Goal: Complete application form

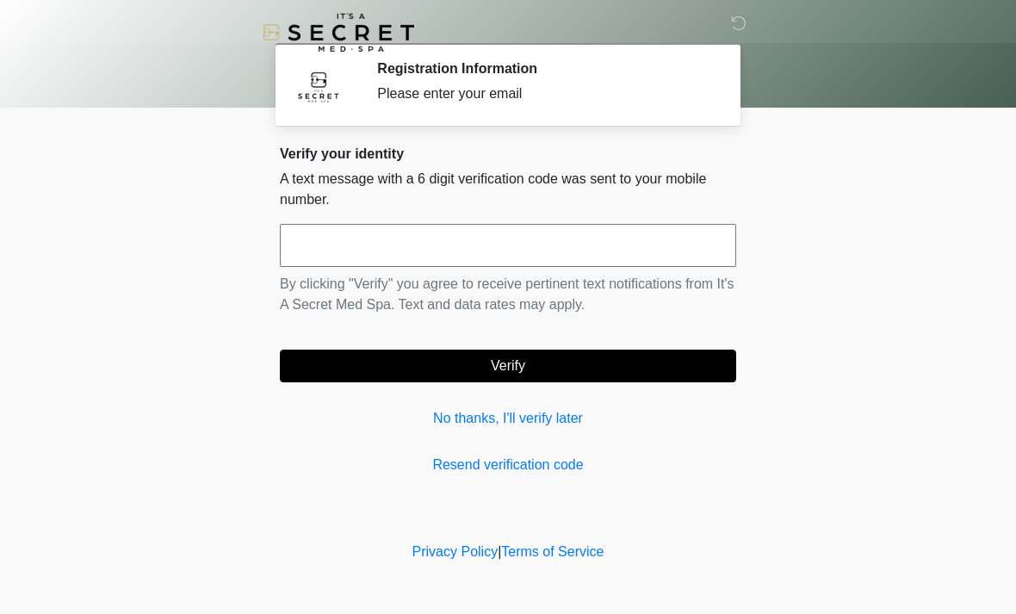
click at [553, 240] on input "text" at bounding box center [508, 245] width 456 height 43
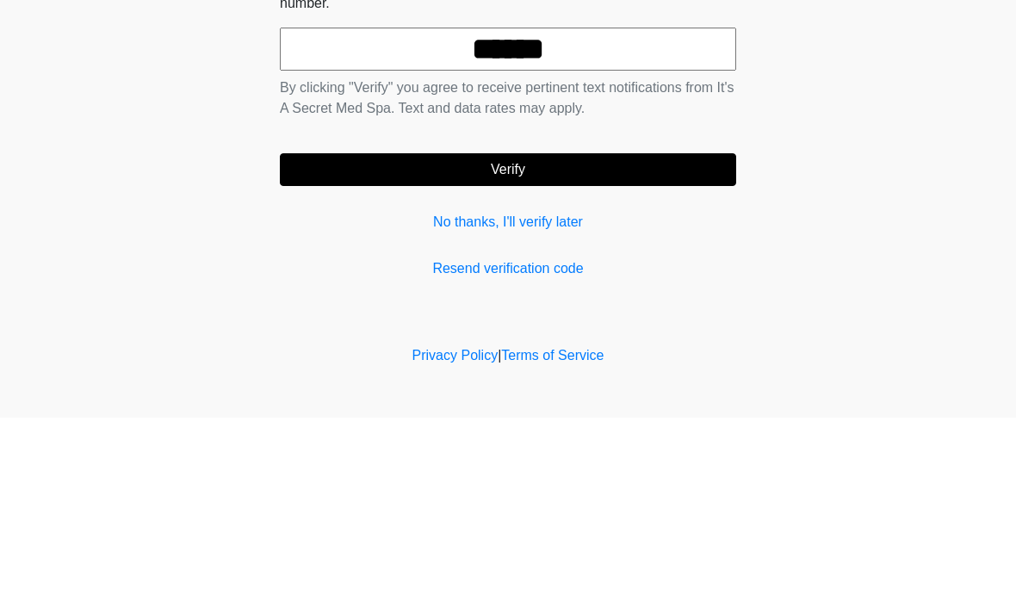
type input "******"
click at [680, 350] on button "Verify" at bounding box center [508, 366] width 456 height 33
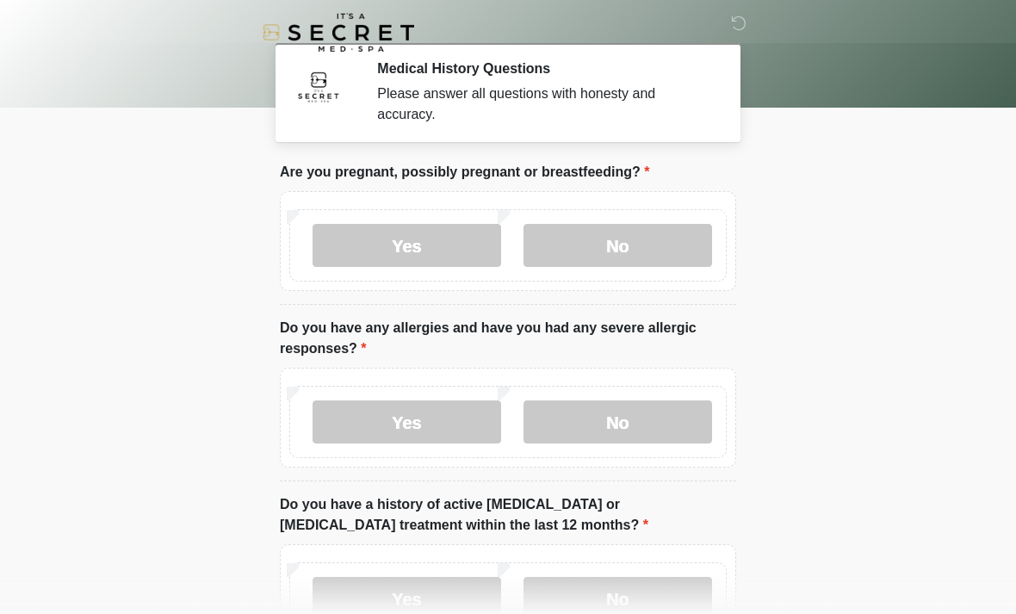
click at [637, 258] on label "No" at bounding box center [618, 245] width 189 height 43
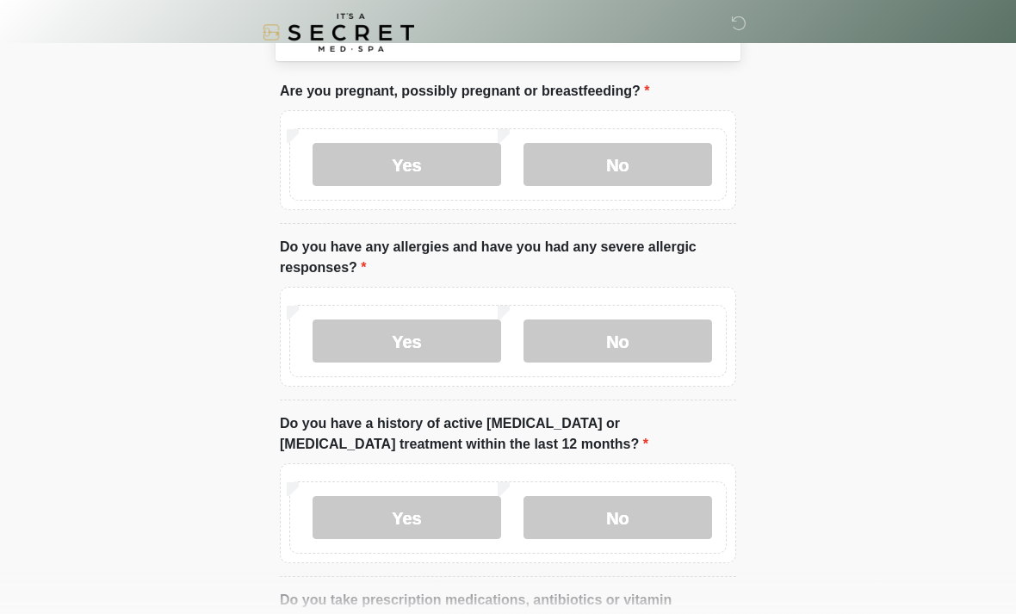
click at [666, 345] on label "No" at bounding box center [618, 341] width 189 height 43
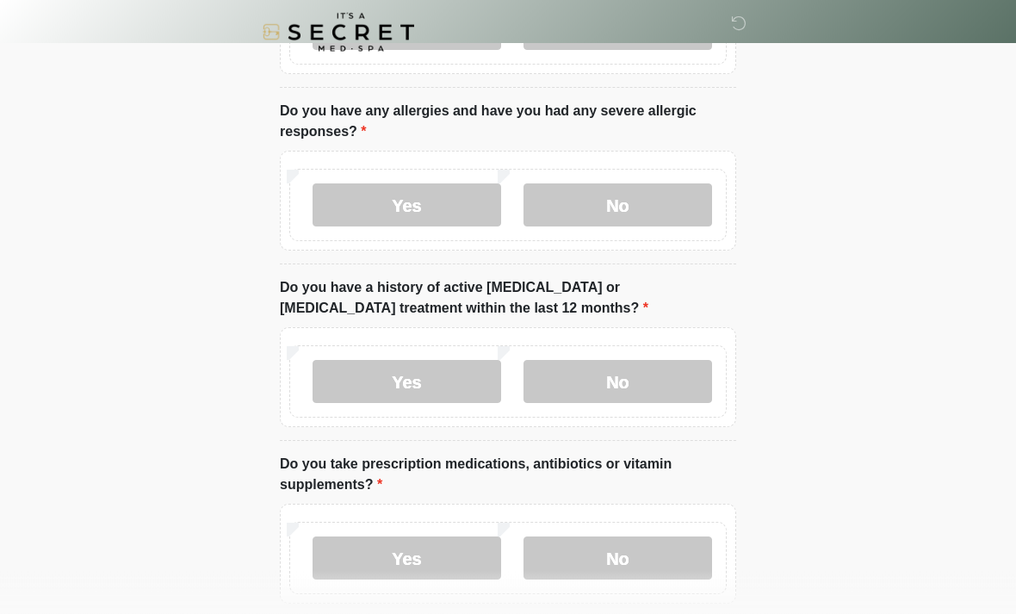
click at [676, 381] on label "No" at bounding box center [618, 382] width 189 height 43
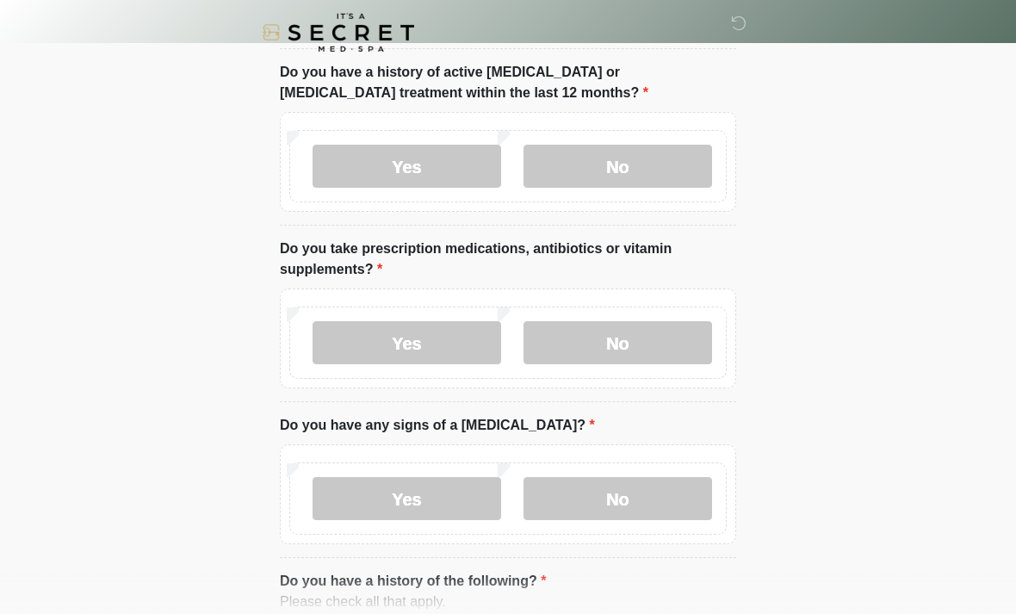
scroll to position [432, 0]
click at [427, 350] on label "Yes" at bounding box center [407, 343] width 189 height 43
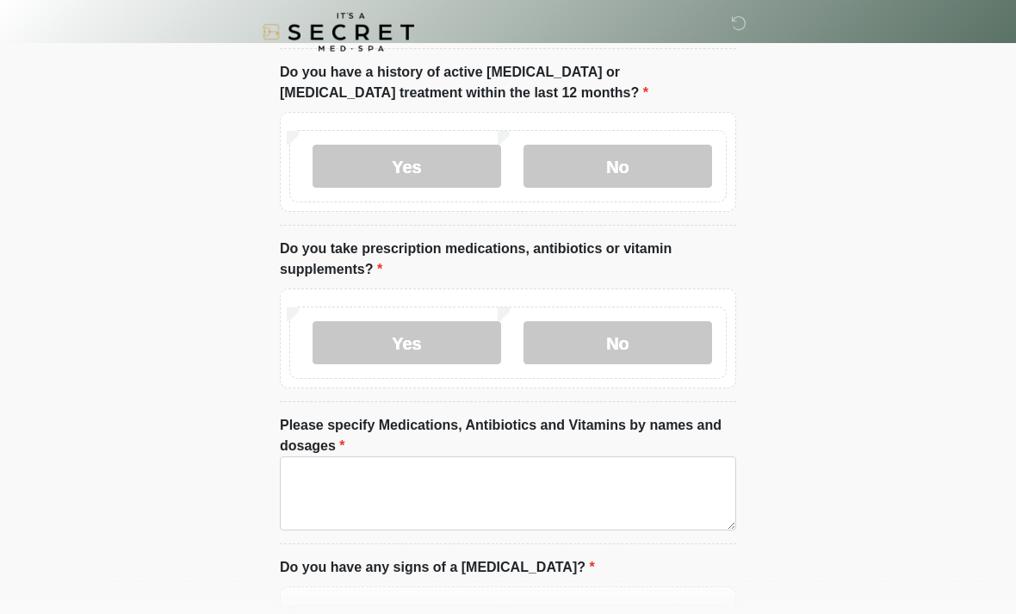
scroll to position [432, 0]
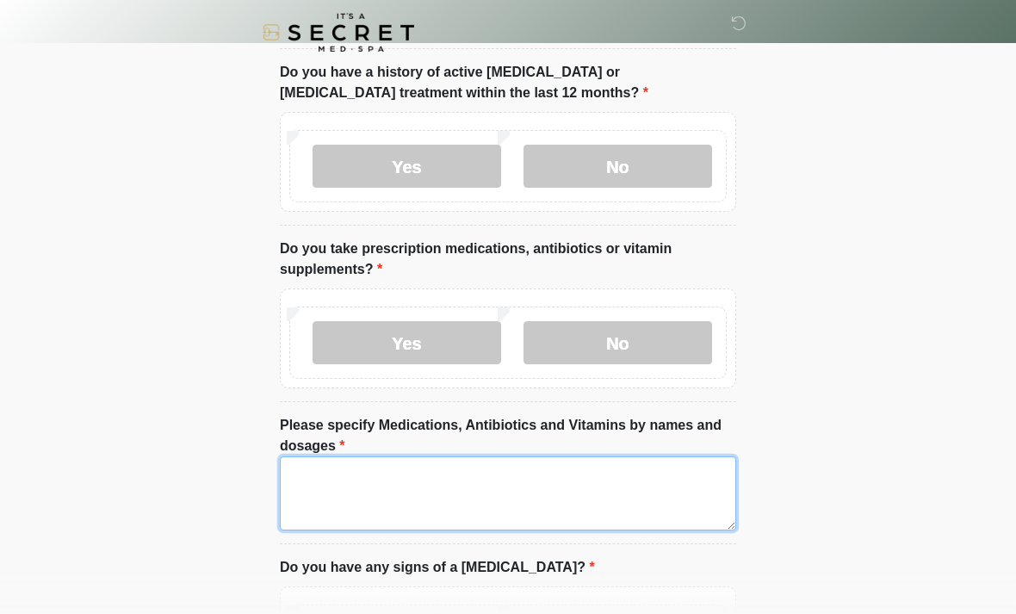
click at [429, 490] on textarea "Please specify Medications, Antibiotics and Vitamins by names and dosages" at bounding box center [508, 493] width 456 height 74
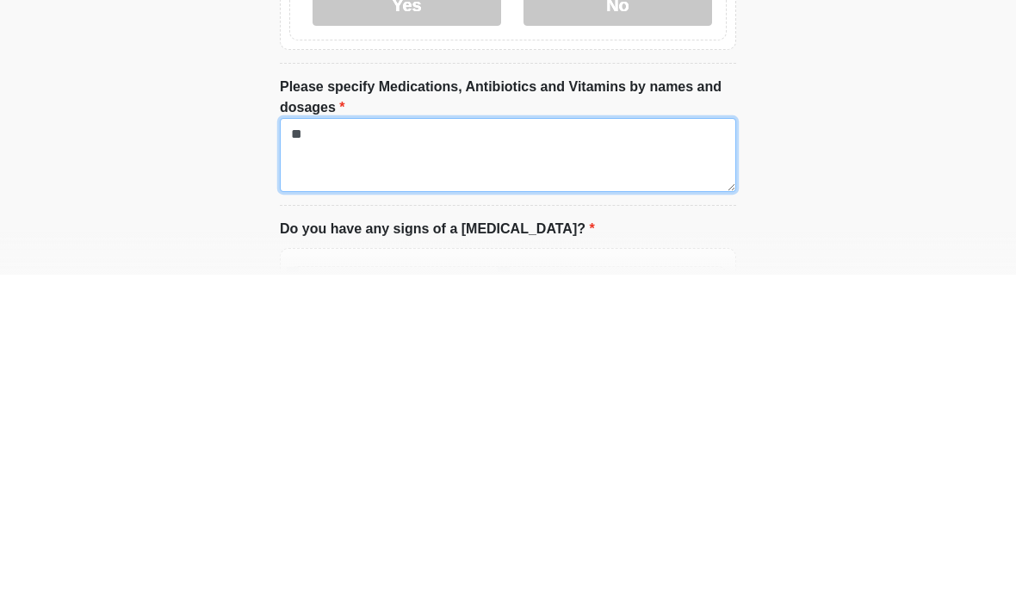
type textarea "*"
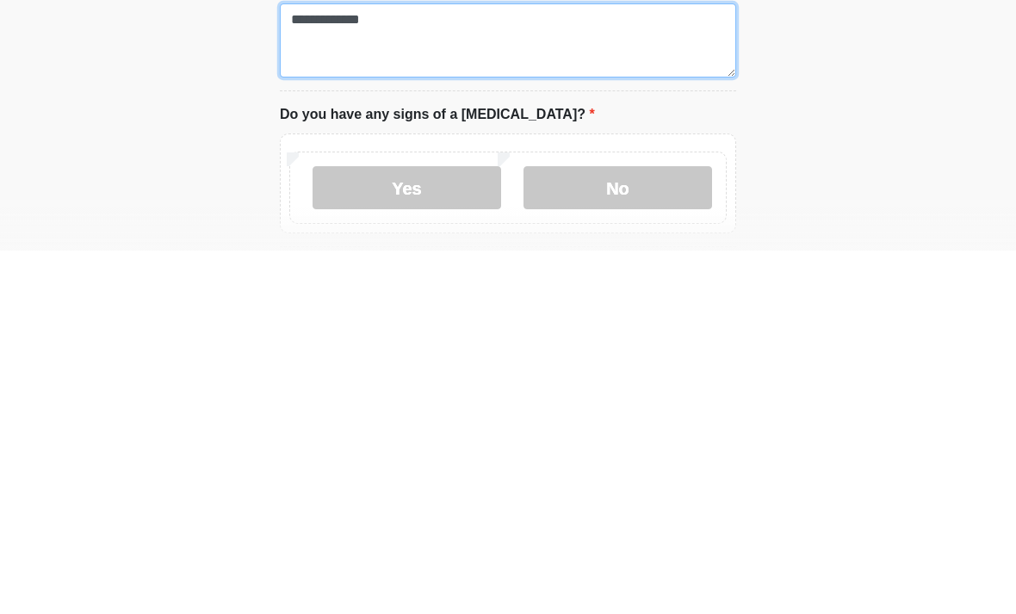
scroll to position [527, 0]
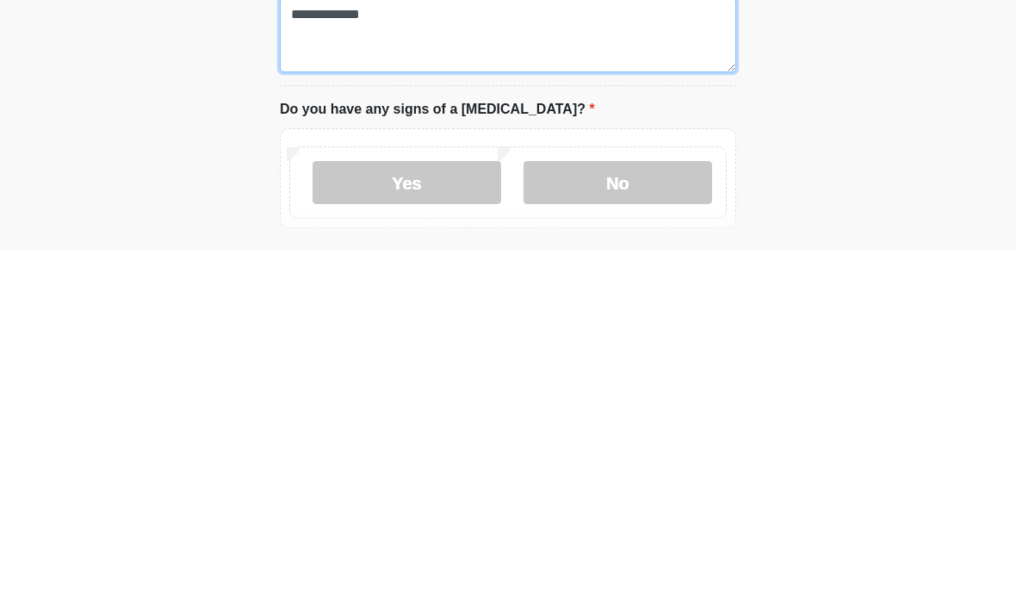
type textarea "**********"
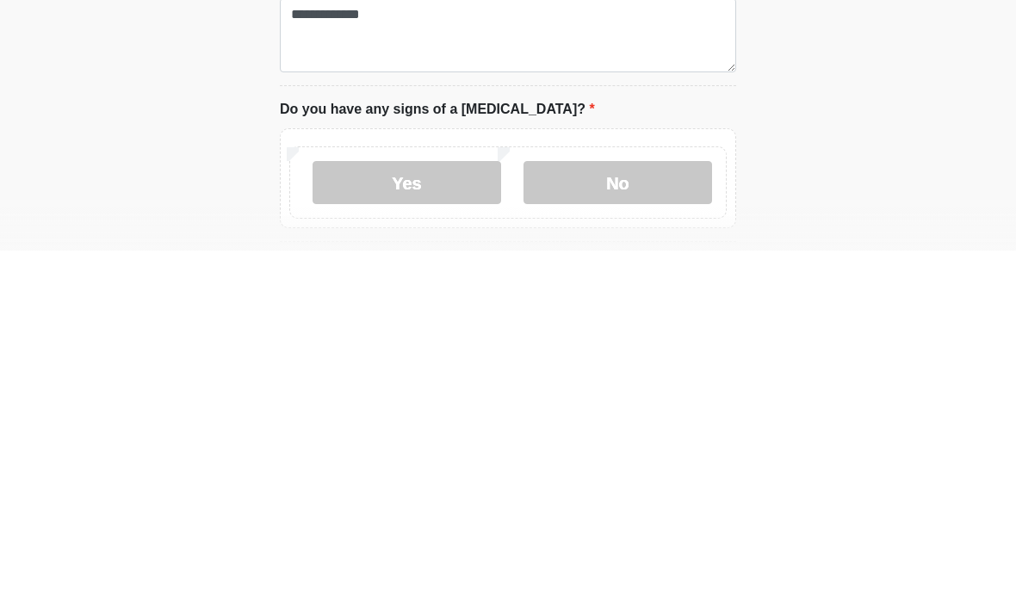
click at [640, 525] on label "No" at bounding box center [618, 546] width 189 height 43
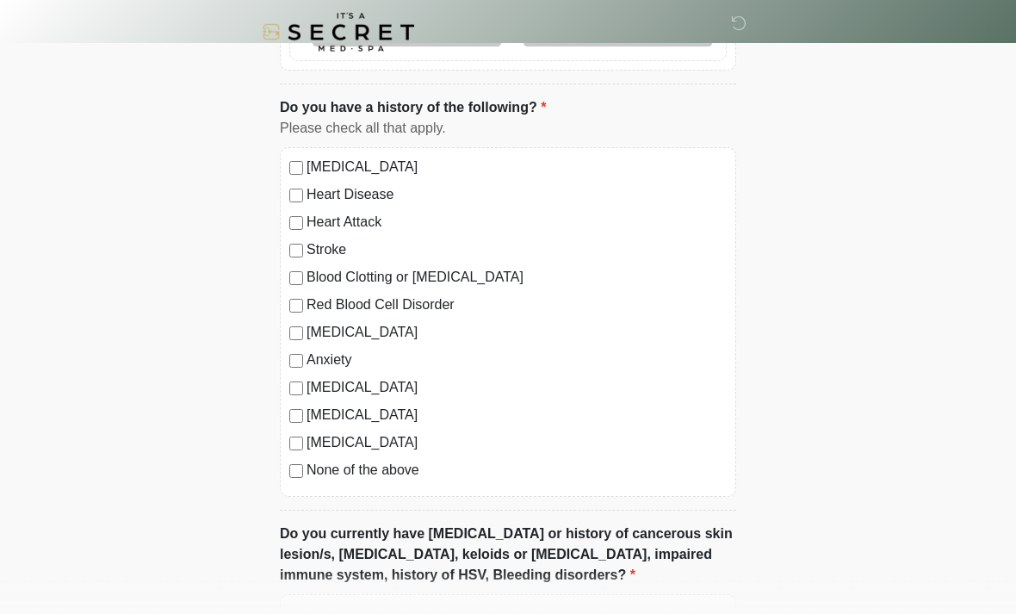
scroll to position [1071, 0]
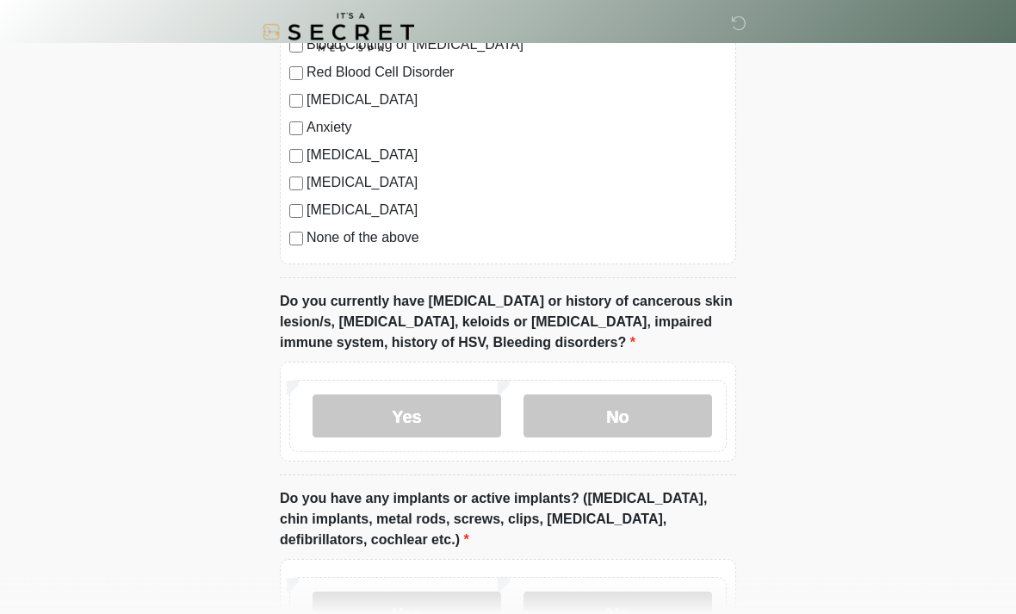
click at [630, 422] on label "No" at bounding box center [618, 416] width 189 height 43
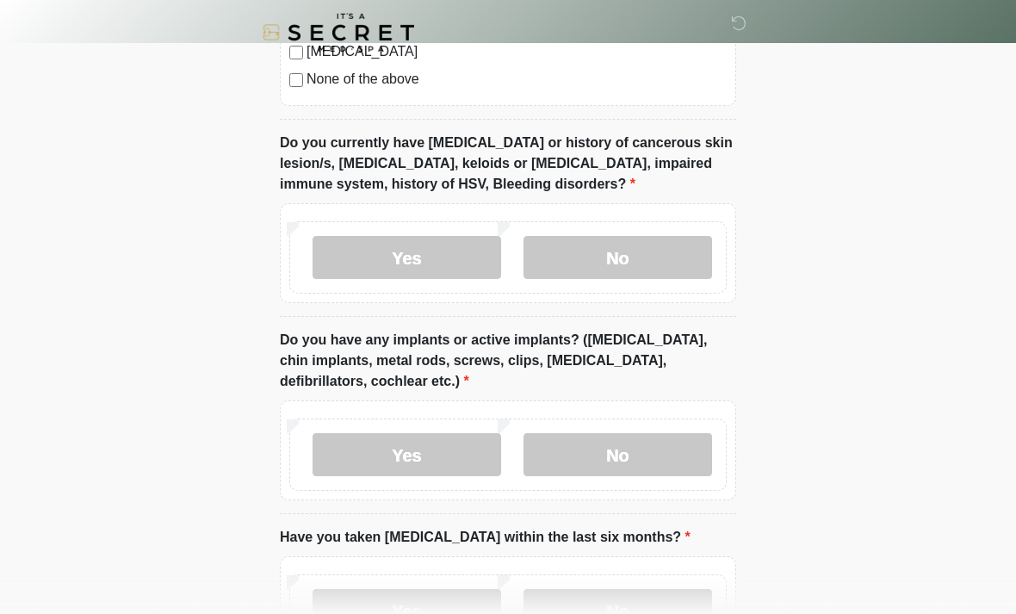
scroll to position [1458, 0]
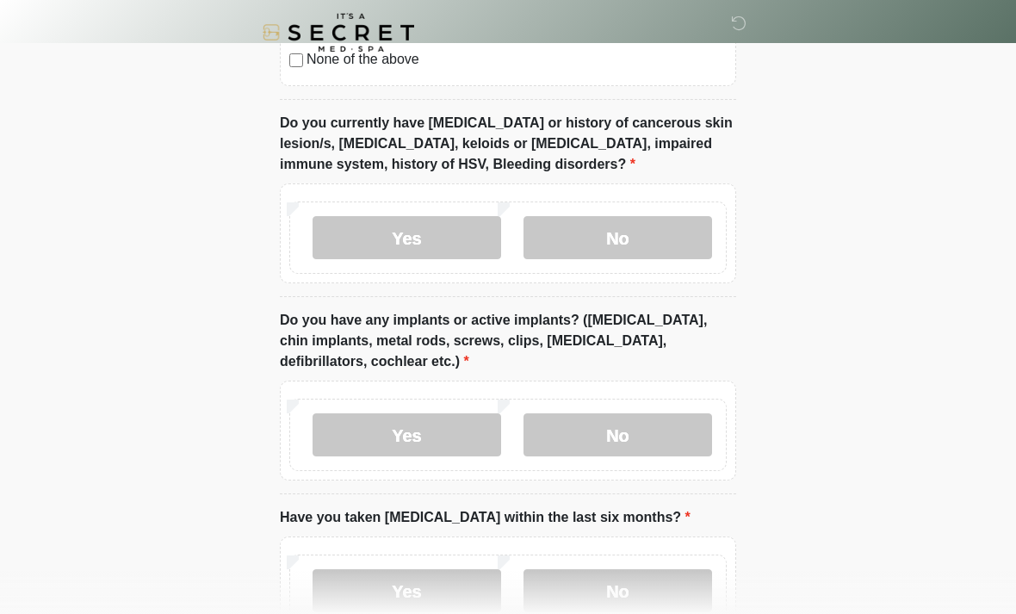
click at [632, 435] on label "No" at bounding box center [618, 434] width 189 height 43
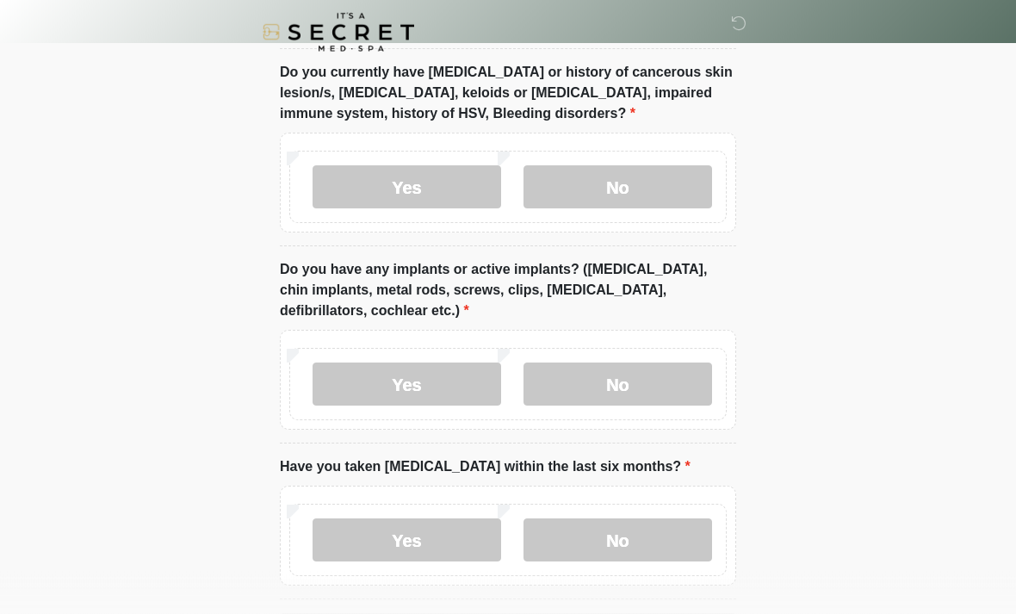
scroll to position [1575, 0]
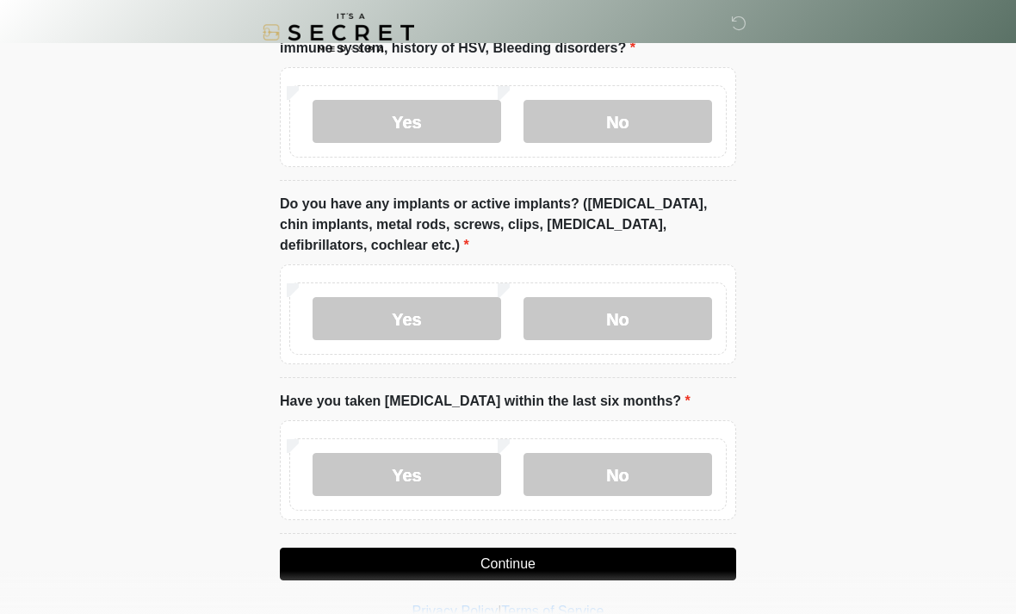
click at [649, 471] on label "No" at bounding box center [618, 474] width 189 height 43
click at [631, 563] on button "Continue" at bounding box center [508, 564] width 456 height 33
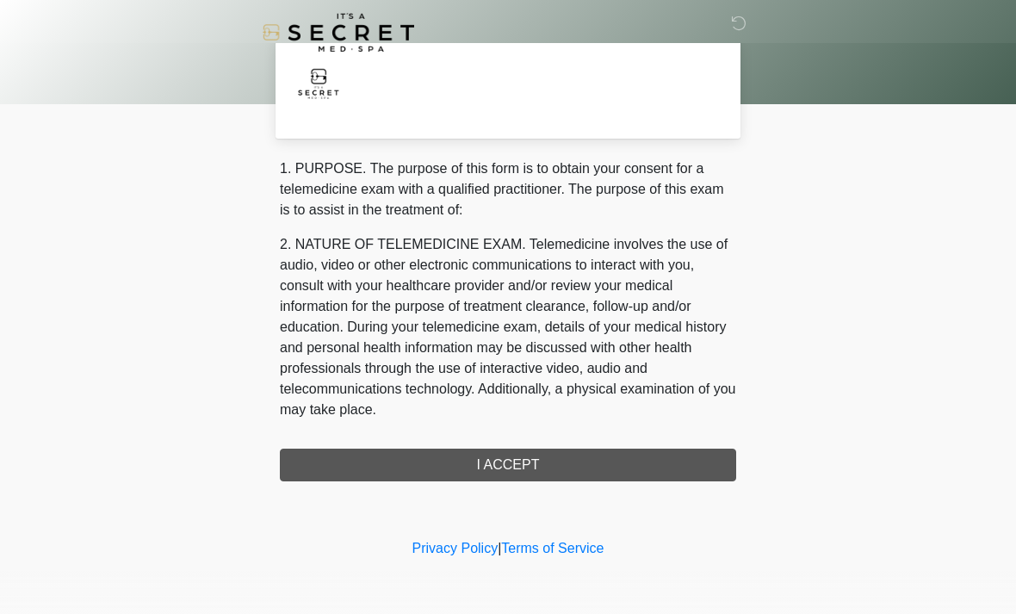
scroll to position [0, 0]
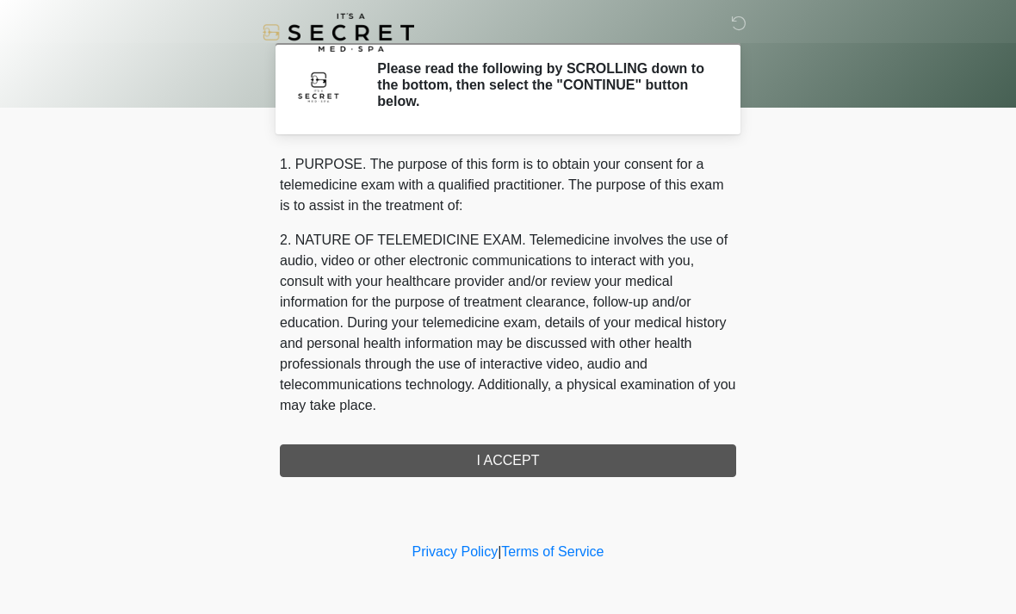
click at [626, 461] on div "1. PURPOSE. The purpose of this form is to obtain your consent for a telemedici…" at bounding box center [508, 315] width 456 height 323
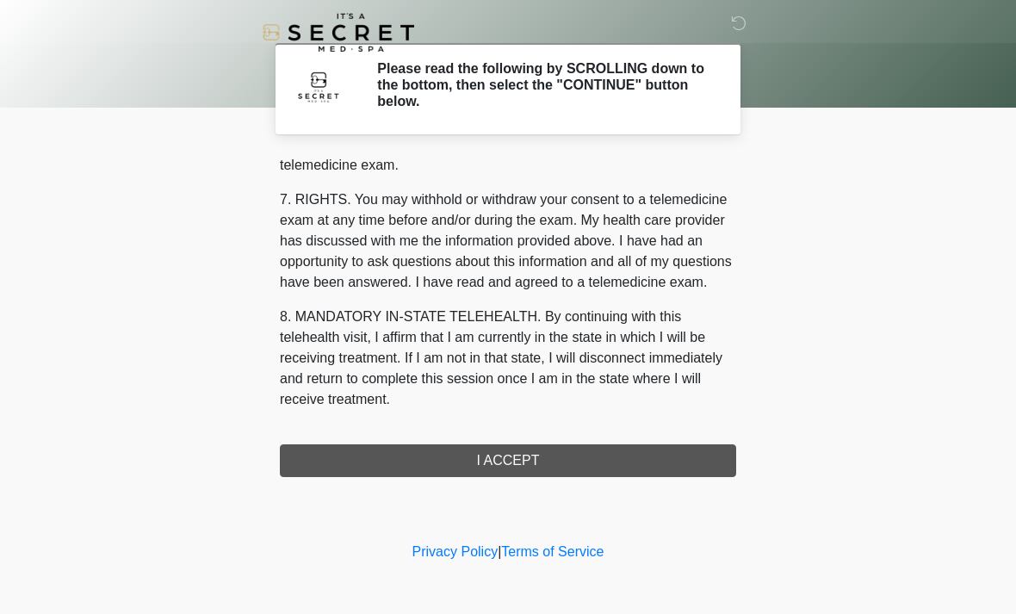
scroll to position [730, 0]
click at [537, 464] on button "I ACCEPT" at bounding box center [508, 460] width 456 height 33
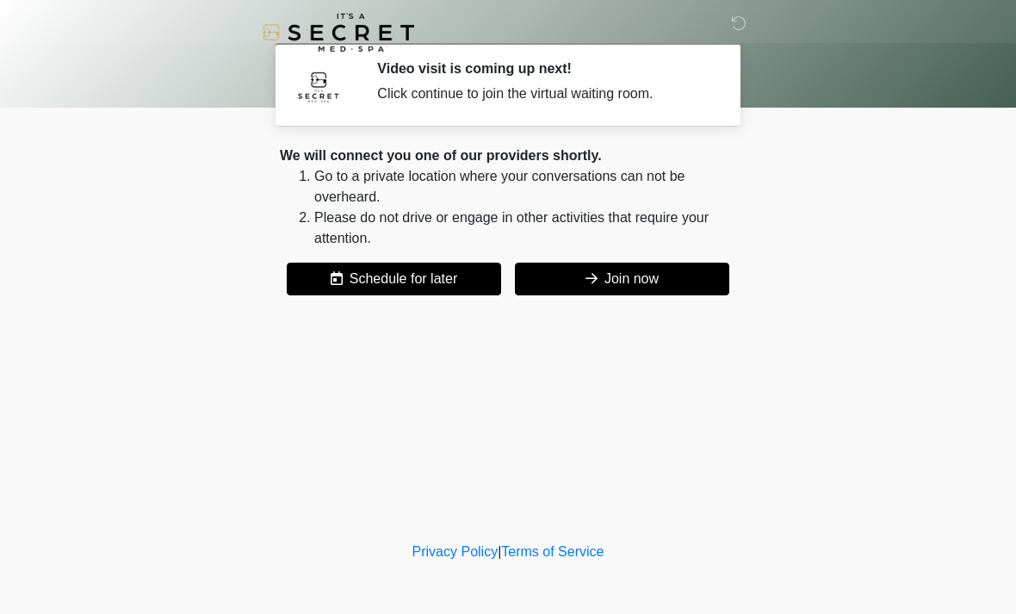
click at [650, 269] on button "Join now" at bounding box center [622, 279] width 214 height 33
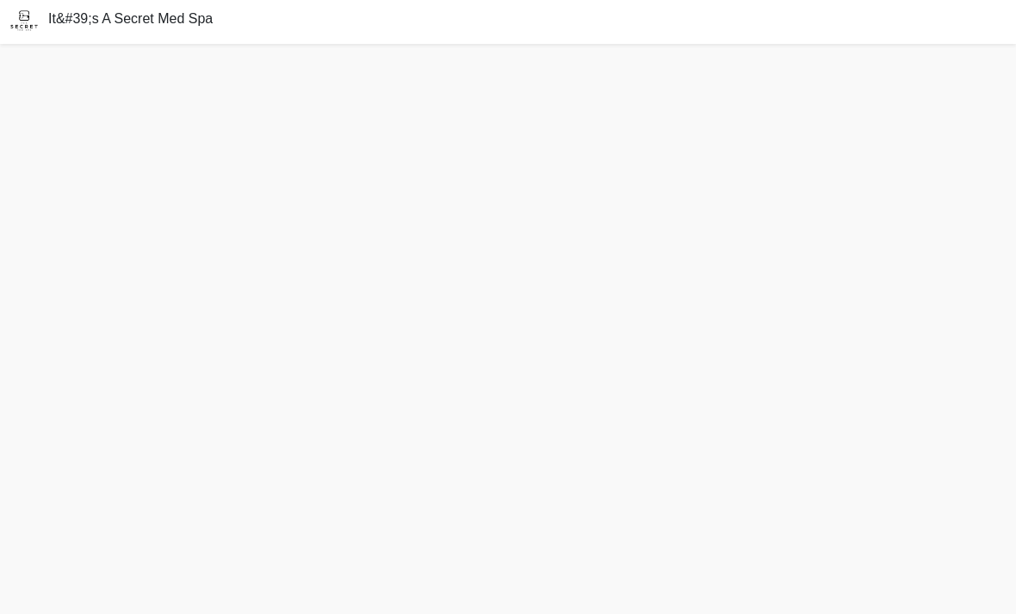
scroll to position [5, 0]
